Goal: Transaction & Acquisition: Purchase product/service

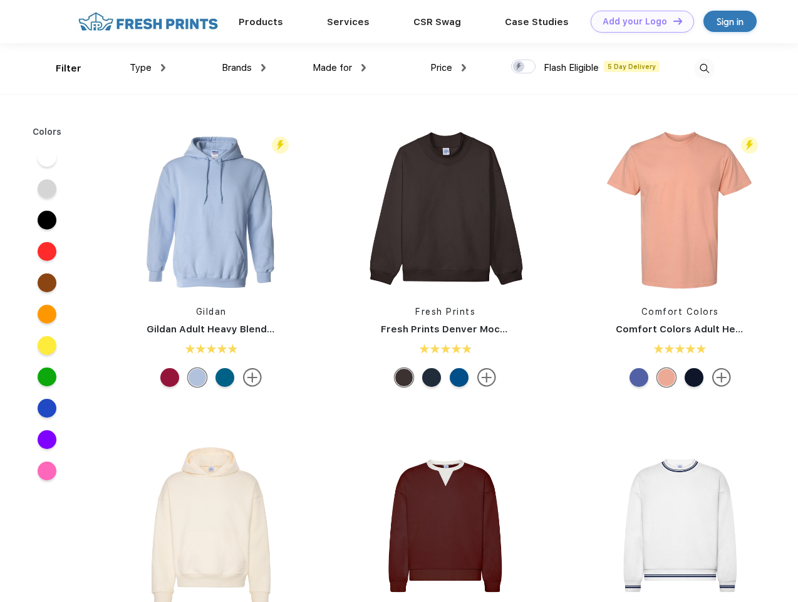
click at [638, 21] on link "Add your Logo Design Tool" at bounding box center [642, 22] width 103 height 22
click at [0, 0] on div "Design Tool" at bounding box center [0, 0] width 0 height 0
click at [672, 21] on link "Add your Logo Design Tool" at bounding box center [642, 22] width 103 height 22
click at [60, 68] on div "Filter" at bounding box center [69, 68] width 26 height 14
click at [148, 68] on span "Type" at bounding box center [141, 67] width 22 height 11
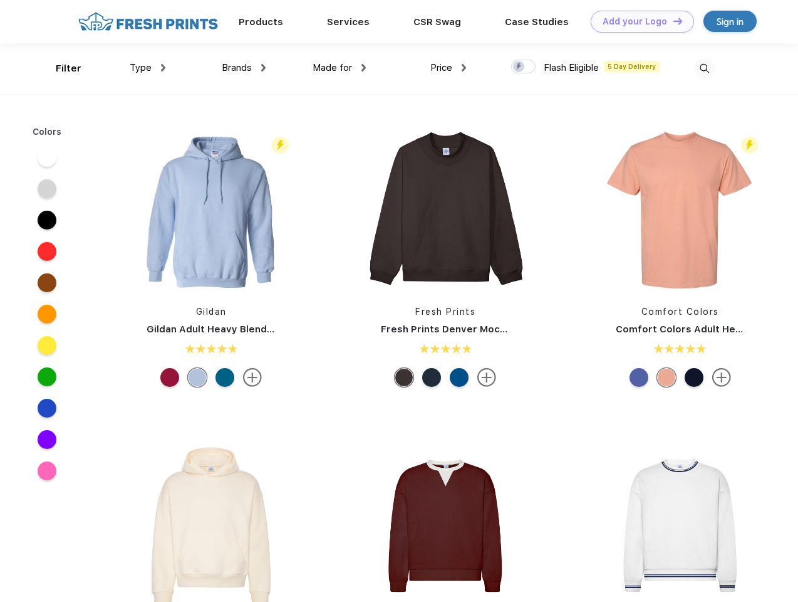
click at [244, 68] on span "Brands" at bounding box center [237, 67] width 30 height 11
click at [340, 68] on span "Made for" at bounding box center [332, 67] width 39 height 11
click at [449, 68] on span "Price" at bounding box center [441, 67] width 22 height 11
click at [524, 67] on div at bounding box center [523, 67] width 24 height 14
click at [519, 67] on input "checkbox" at bounding box center [515, 63] width 8 height 8
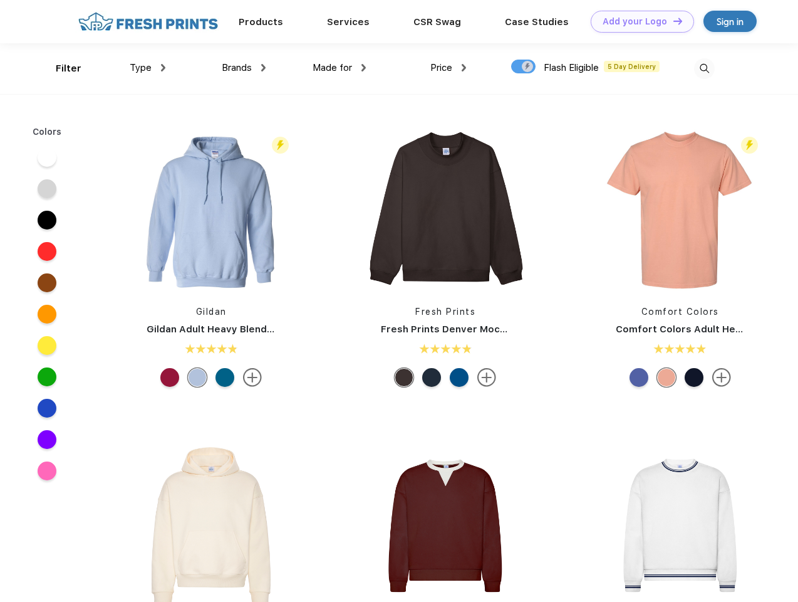
click at [704, 68] on img at bounding box center [704, 68] width 21 height 21
